Goal: Transaction & Acquisition: Purchase product/service

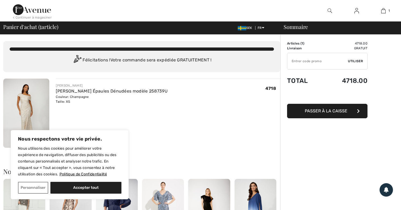
click at [378, 82] on div "Sommaire Description Articles ( 1 ) 4718.00 Code promo 0.00 Livraison Gratuit T…" at bounding box center [340, 204] width 121 height 339
click at [25, 94] on img at bounding box center [26, 113] width 46 height 69
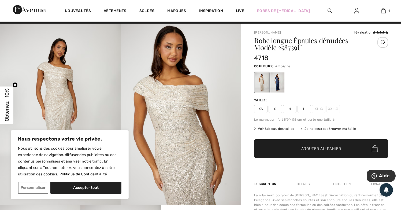
scroll to position [9, 0]
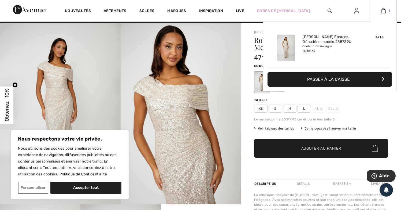
click at [384, 9] on img at bounding box center [383, 11] width 5 height 6
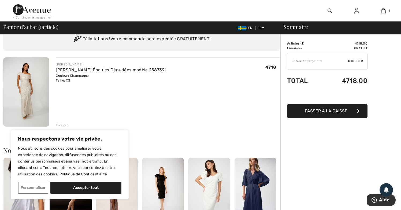
scroll to position [25, 0]
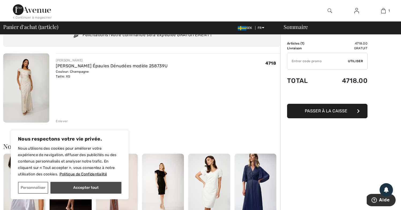
click at [94, 185] on button "Accepter tout" at bounding box center [85, 188] width 71 height 12
checkbox input "true"
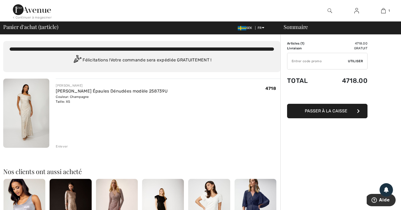
scroll to position [0, 0]
click at [260, 28] on span "FR" at bounding box center [261, 28] width 7 height 4
click at [246, 30] on div "SEK FR English Français" at bounding box center [255, 27] width 44 height 5
drag, startPoint x: 342, startPoint y: 80, endPoint x: 374, endPoint y: 80, distance: 32.2
click at [374, 80] on div "Sommaire Description Articles ( 1 ) 4718.00 Code promo 0.00 Livraison Gratuit T…" at bounding box center [340, 204] width 121 height 339
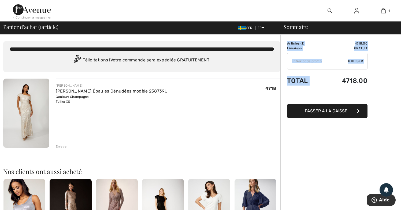
click at [374, 80] on div "Sommaire Description Articles ( 1 ) 4718.00 Code promo 0.00 Livraison Gratuit T…" at bounding box center [340, 204] width 121 height 339
click at [249, 29] on span "SEK" at bounding box center [246, 28] width 17 height 4
click at [239, 28] on img at bounding box center [242, 28] width 9 height 4
click at [241, 28] on img at bounding box center [242, 28] width 9 height 4
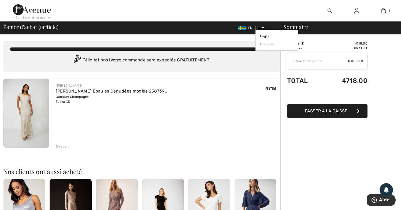
click at [262, 28] on icon at bounding box center [263, 28] width 2 height 4
click at [264, 37] on link "English" at bounding box center [277, 36] width 34 height 8
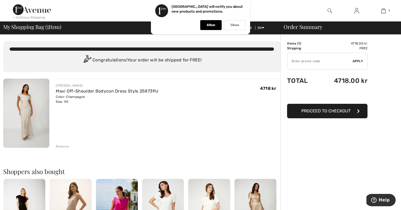
click at [324, 160] on div "Order Summary Details Items ( 1 ) 4718.00 kr Promo code 0.00 kr Shipping Free T…" at bounding box center [340, 204] width 121 height 338
